Goal: Transaction & Acquisition: Purchase product/service

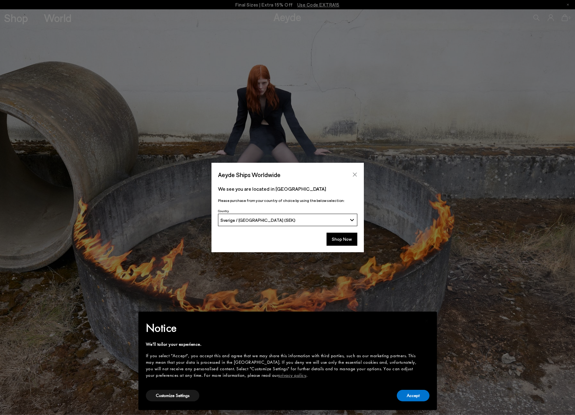
click at [352, 175] on icon "Close" at bounding box center [354, 174] width 5 height 5
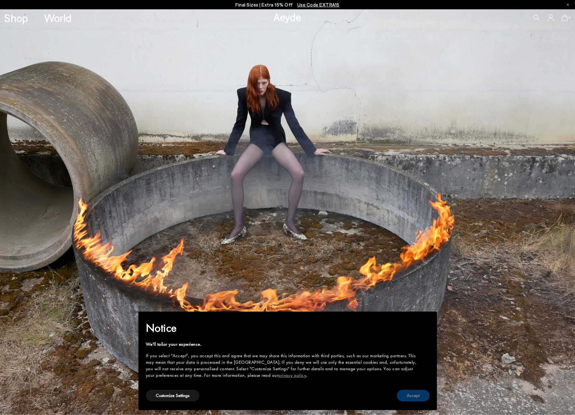
click at [405, 399] on button "Accept" at bounding box center [413, 396] width 33 height 12
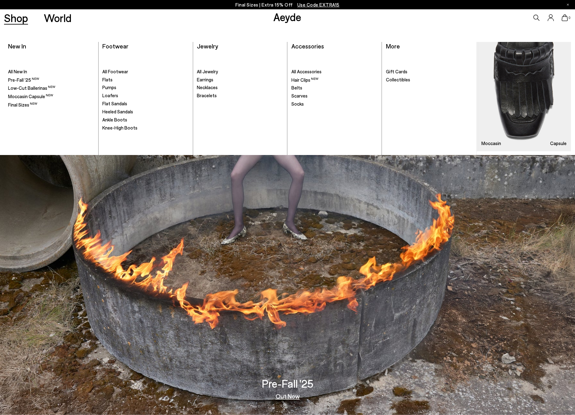
click at [20, 18] on link "Shop" at bounding box center [16, 17] width 24 height 11
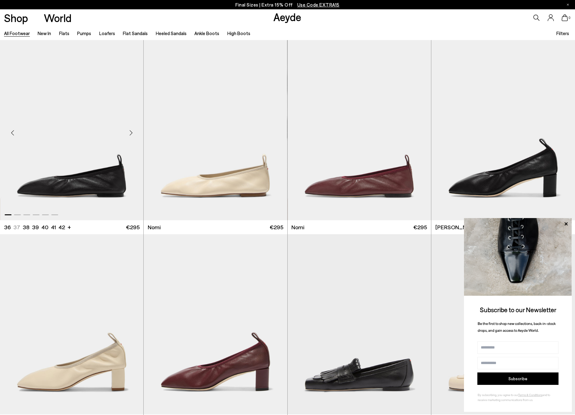
click at [97, 174] on img "1 / 6" at bounding box center [71, 130] width 143 height 180
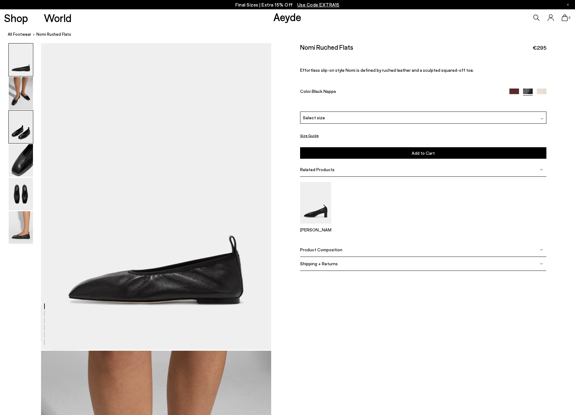
click at [16, 129] on img at bounding box center [21, 127] width 24 height 33
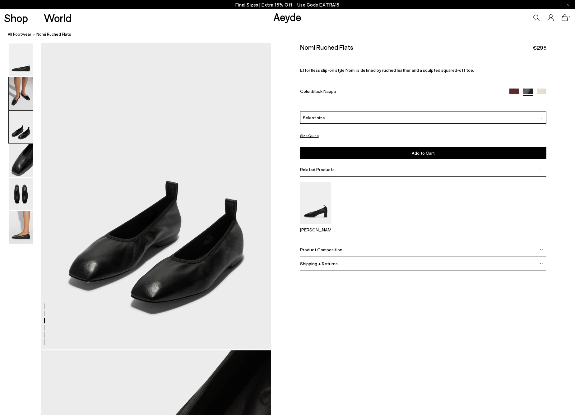
click at [20, 86] on img at bounding box center [21, 93] width 24 height 33
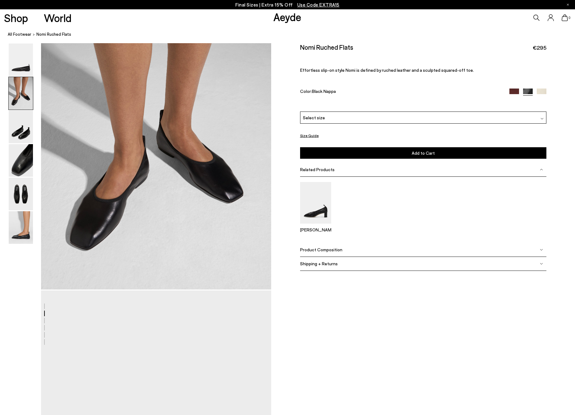
scroll to position [308, 0]
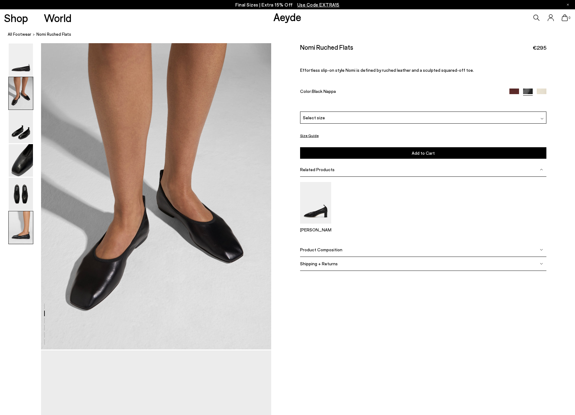
click at [18, 233] on img at bounding box center [21, 227] width 24 height 33
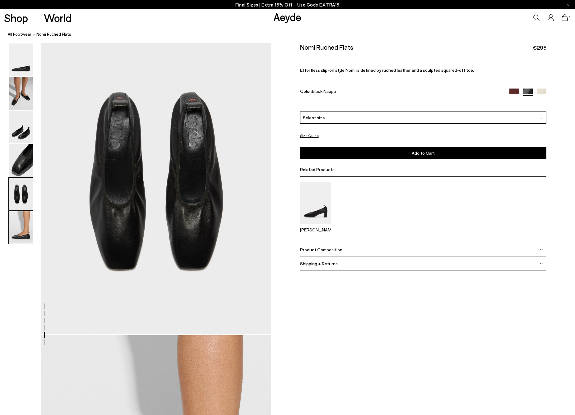
scroll to position [1582, 0]
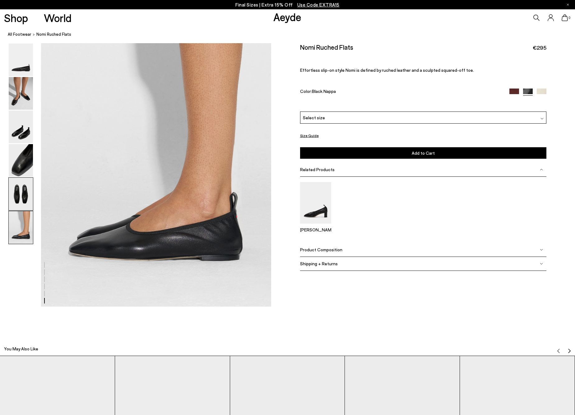
click at [25, 195] on img at bounding box center [21, 194] width 24 height 33
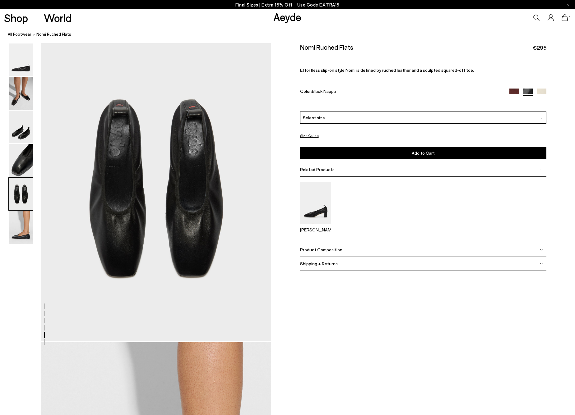
scroll to position [1231, 0]
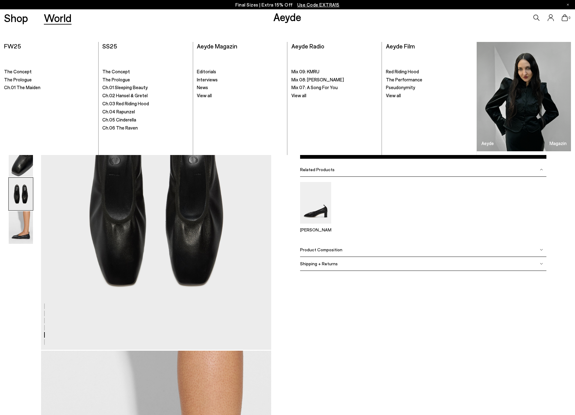
click at [54, 16] on link "World" at bounding box center [58, 17] width 28 height 11
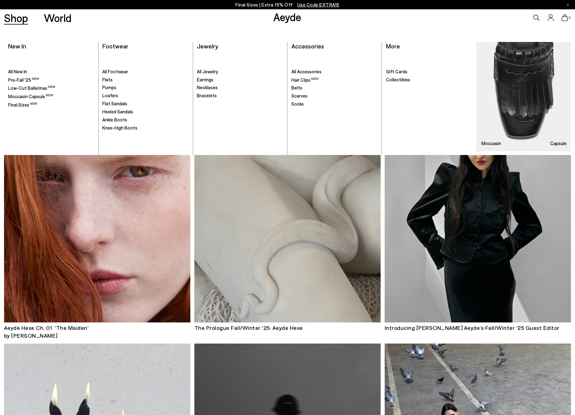
click at [23, 19] on link "Shop" at bounding box center [16, 17] width 24 height 11
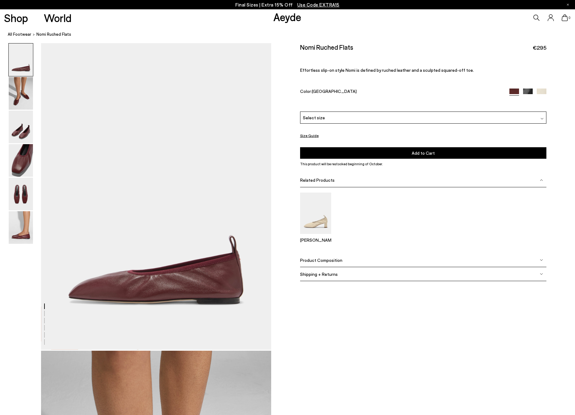
click at [356, 119] on div "Select size" at bounding box center [423, 118] width 246 height 12
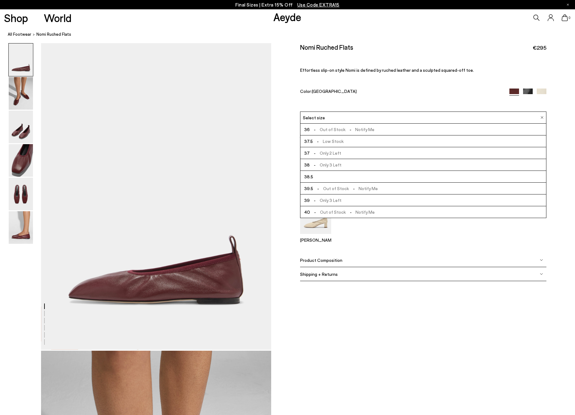
click at [326, 153] on span "- Only 2 Left" at bounding box center [325, 153] width 31 height 8
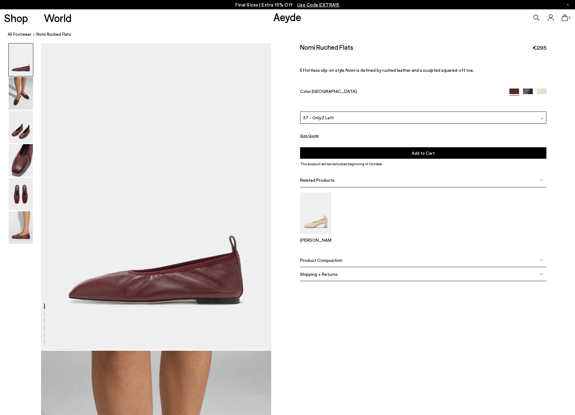
click at [422, 154] on span "Add to Cart" at bounding box center [423, 152] width 23 height 5
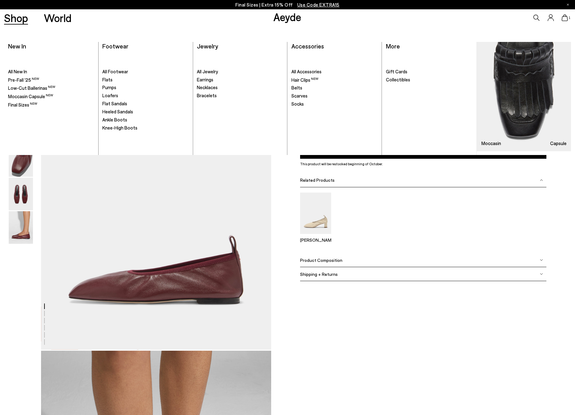
click at [21, 18] on link "Shop" at bounding box center [16, 17] width 24 height 11
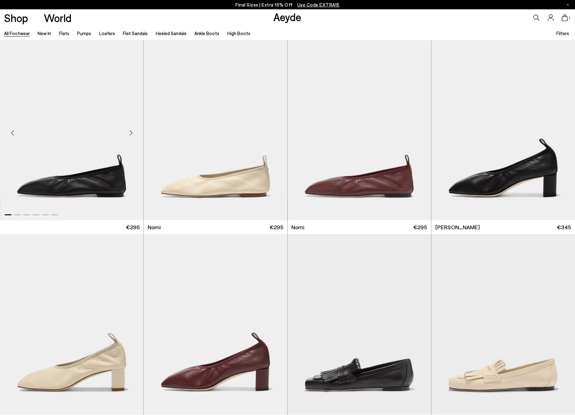
scroll to position [107, 0]
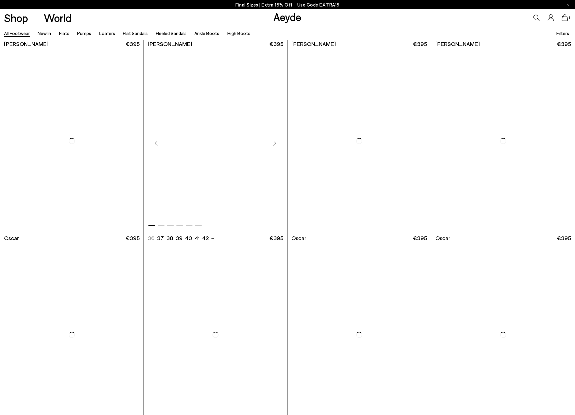
scroll to position [1262, 0]
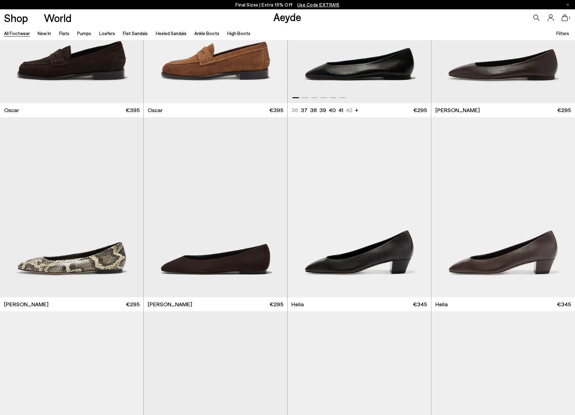
scroll to position [1561, 0]
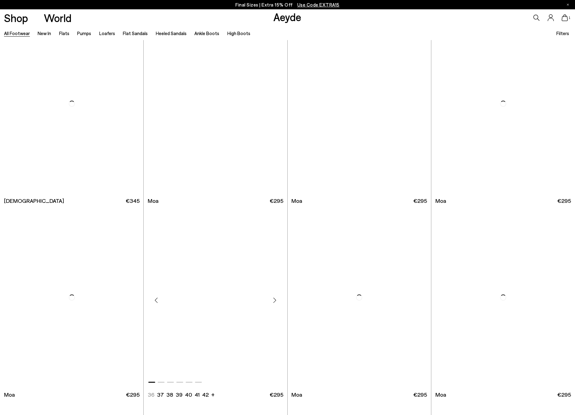
scroll to position [3160, 0]
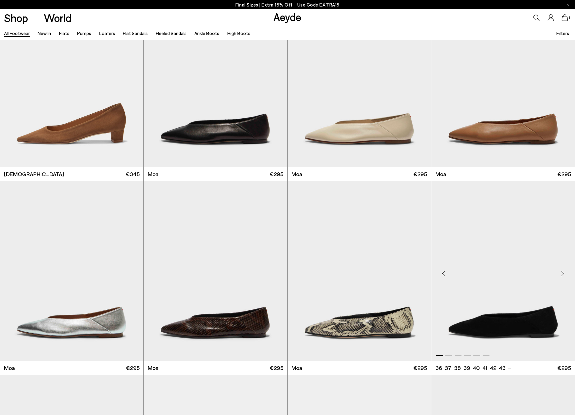
click at [504, 320] on img "1 / 6" at bounding box center [503, 271] width 144 height 180
click at [269, 131] on img "1 / 6" at bounding box center [215, 77] width 143 height 180
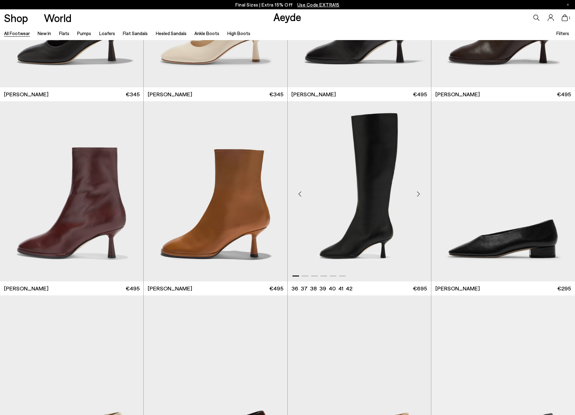
scroll to position [3941, 0]
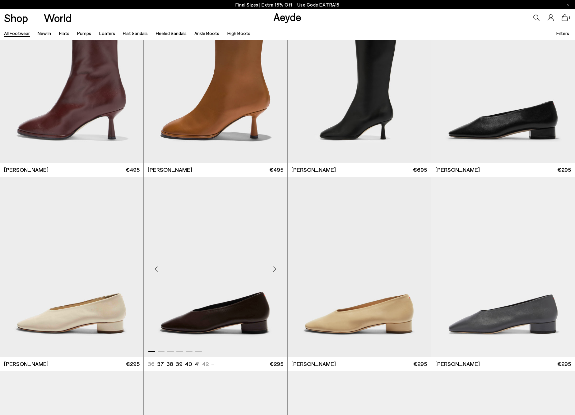
click at [232, 301] on img "1 / 6" at bounding box center [215, 267] width 143 height 180
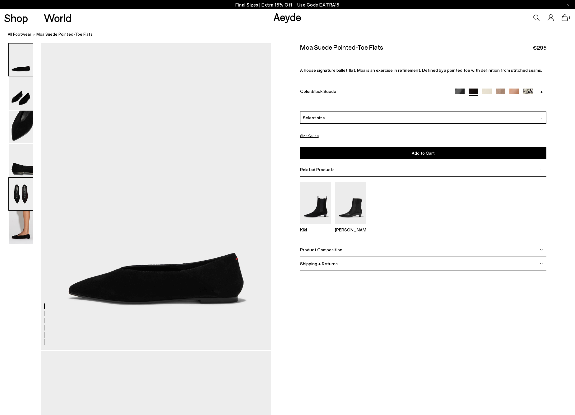
click at [22, 198] on img at bounding box center [21, 194] width 24 height 33
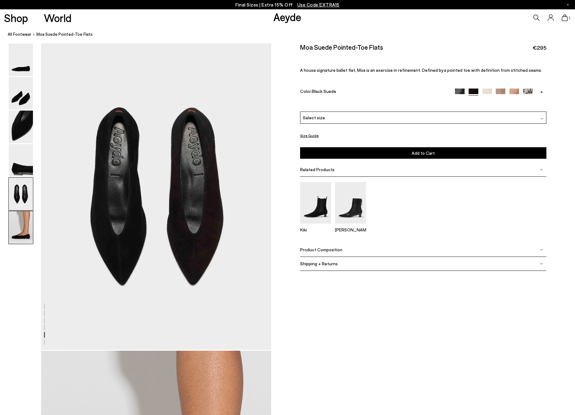
click at [21, 232] on img at bounding box center [21, 227] width 24 height 33
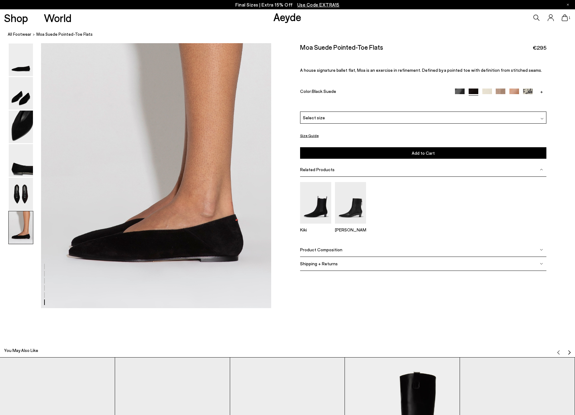
scroll to position [1582, 0]
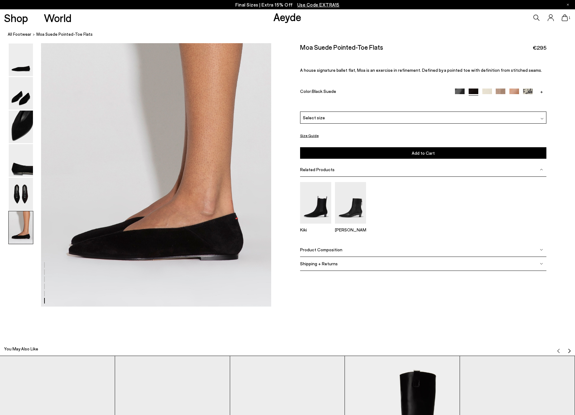
click at [345, 119] on div "Select size" at bounding box center [423, 118] width 246 height 12
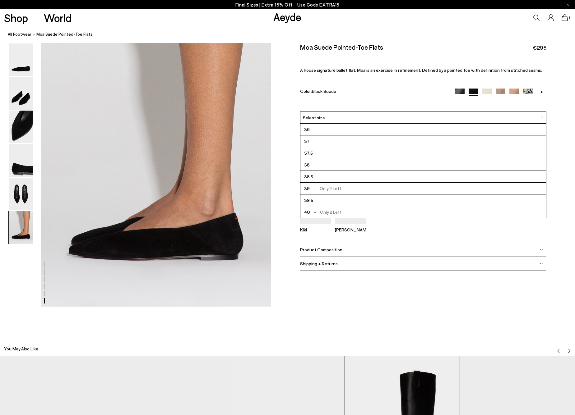
click at [345, 119] on div "Select size" at bounding box center [423, 118] width 246 height 12
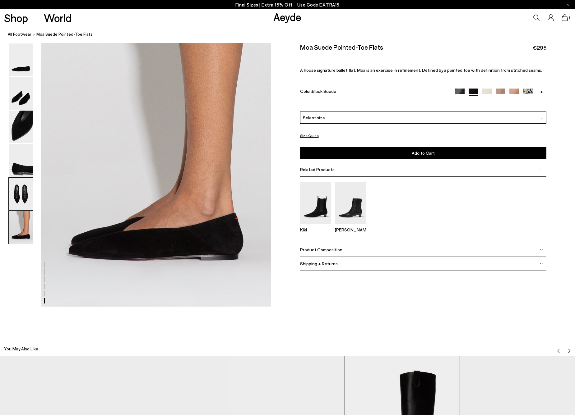
click at [30, 194] on img at bounding box center [21, 194] width 24 height 33
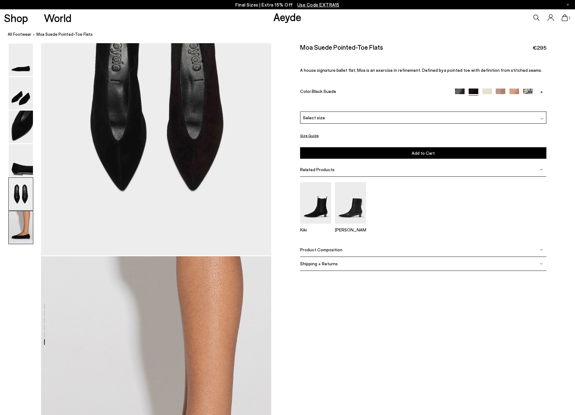
scroll to position [1231, 0]
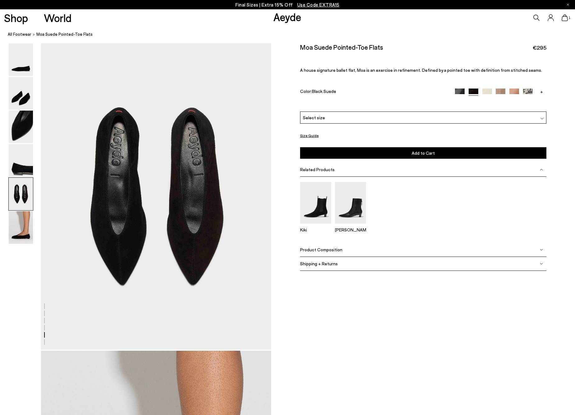
click at [20, 164] on img at bounding box center [21, 160] width 24 height 33
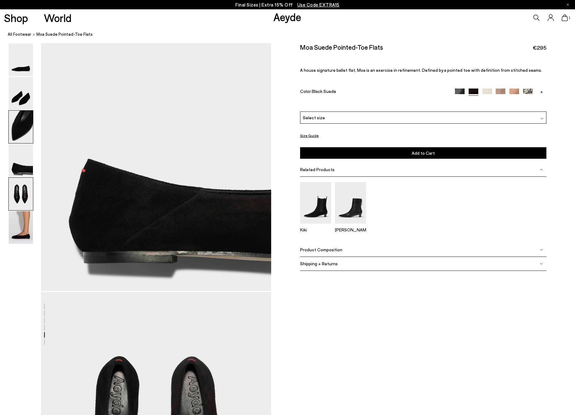
scroll to position [923, 0]
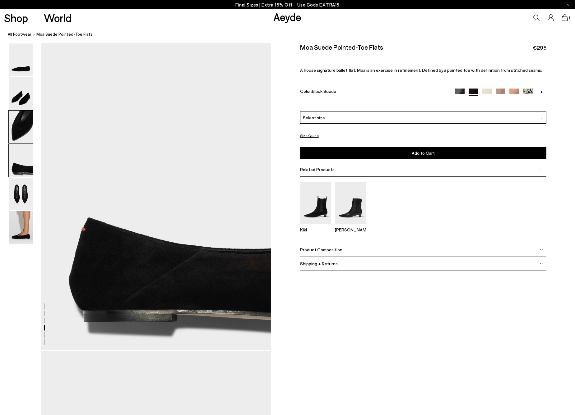
click at [20, 124] on img at bounding box center [21, 127] width 24 height 33
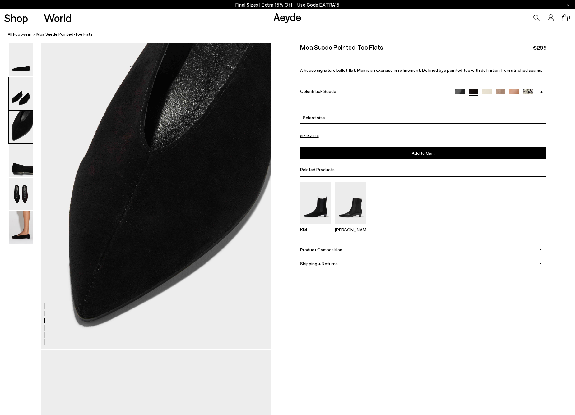
click at [20, 98] on img at bounding box center [21, 93] width 24 height 33
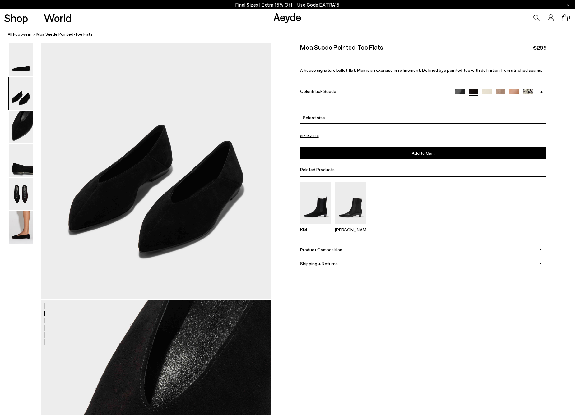
scroll to position [308, 0]
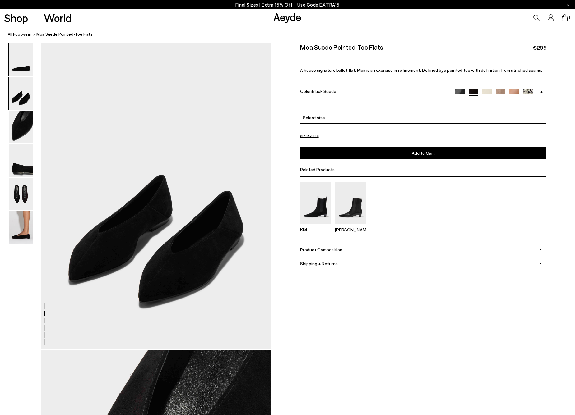
click at [21, 65] on img at bounding box center [21, 60] width 24 height 33
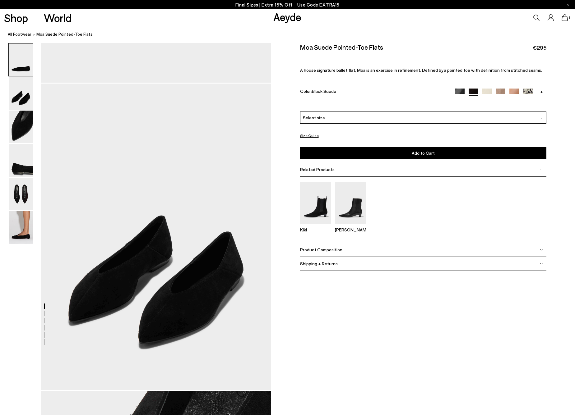
scroll to position [0, 0]
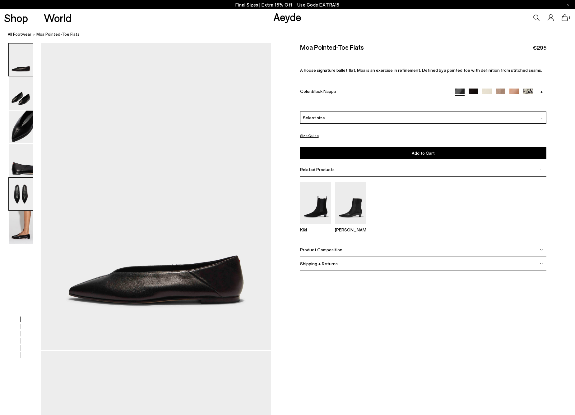
click at [15, 193] on img at bounding box center [21, 194] width 24 height 33
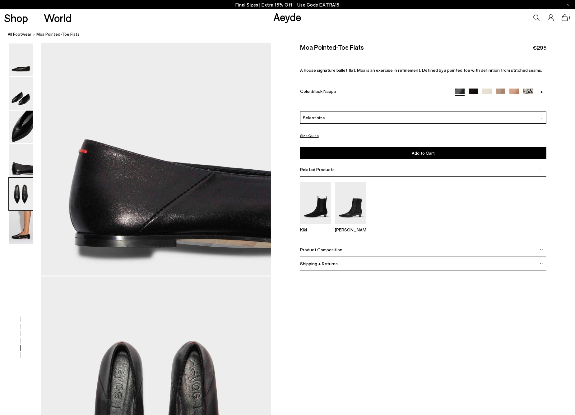
scroll to position [1231, 0]
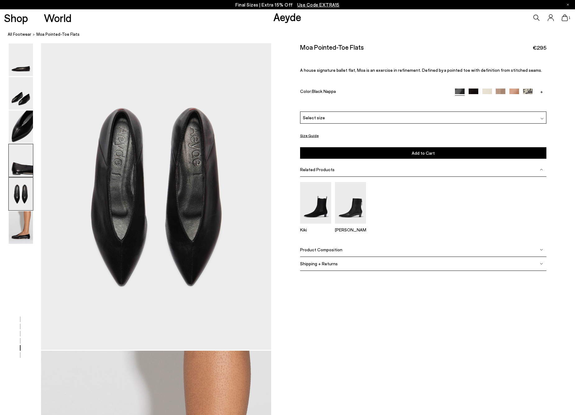
click at [20, 161] on img at bounding box center [21, 160] width 24 height 33
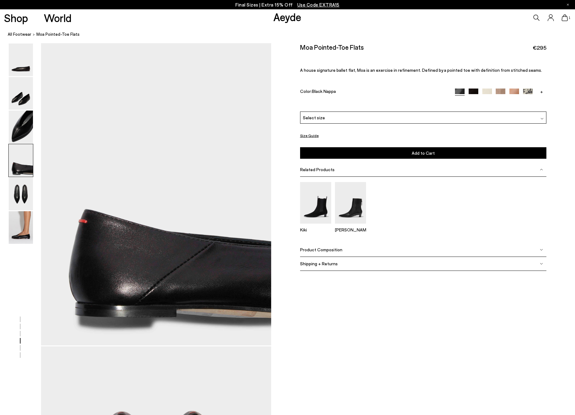
scroll to position [923, 0]
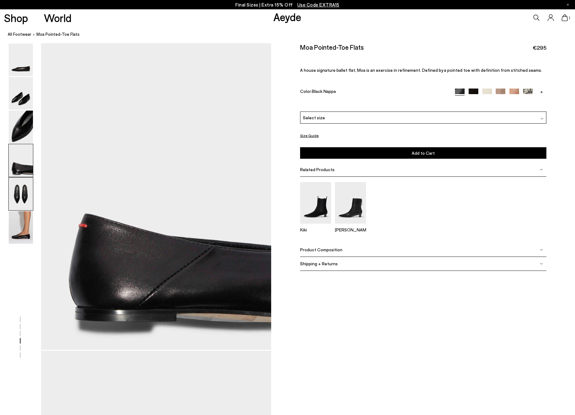
click at [17, 194] on img at bounding box center [21, 194] width 24 height 33
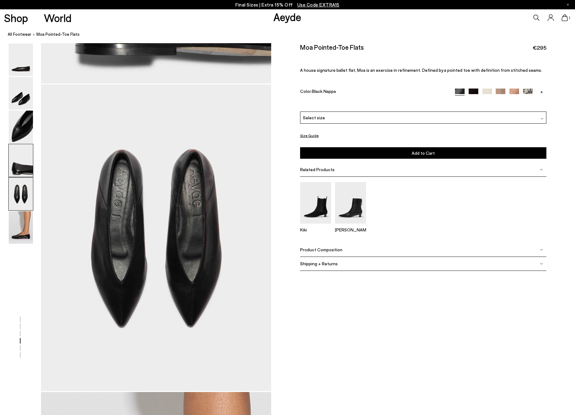
scroll to position [1231, 0]
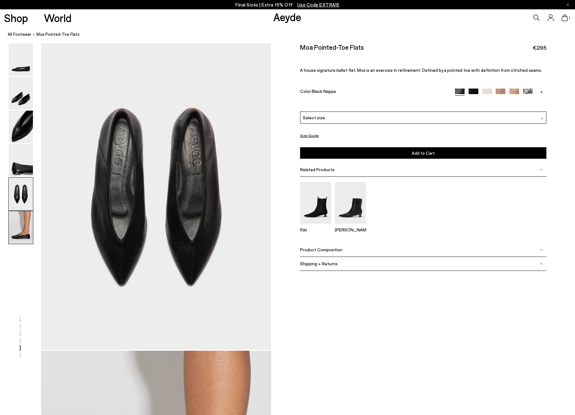
click at [17, 240] on img at bounding box center [21, 227] width 24 height 33
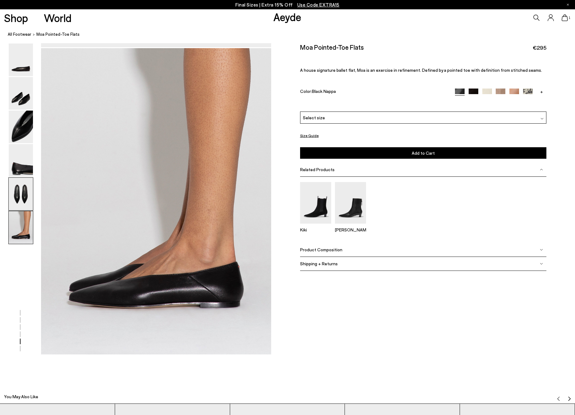
scroll to position [1582, 0]
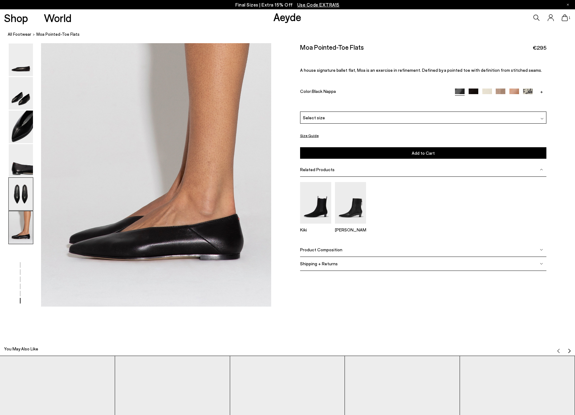
click at [25, 203] on img at bounding box center [21, 194] width 24 height 33
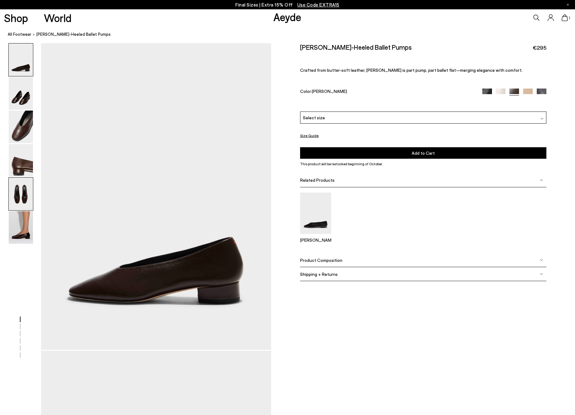
click at [18, 191] on img at bounding box center [21, 194] width 24 height 33
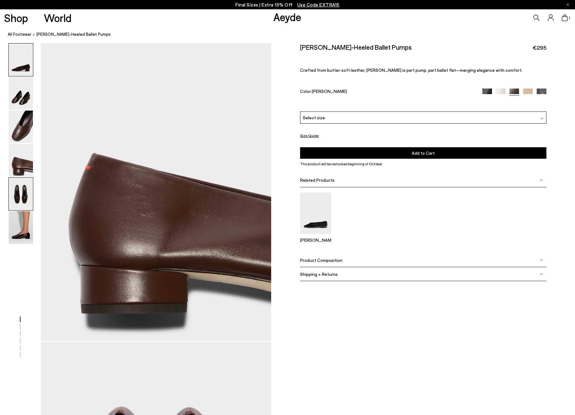
scroll to position [1231, 0]
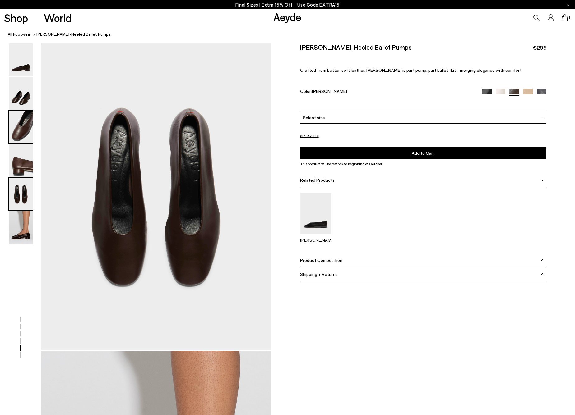
click at [22, 138] on img at bounding box center [21, 127] width 24 height 33
